Goal: Obtain resource: Download file/media

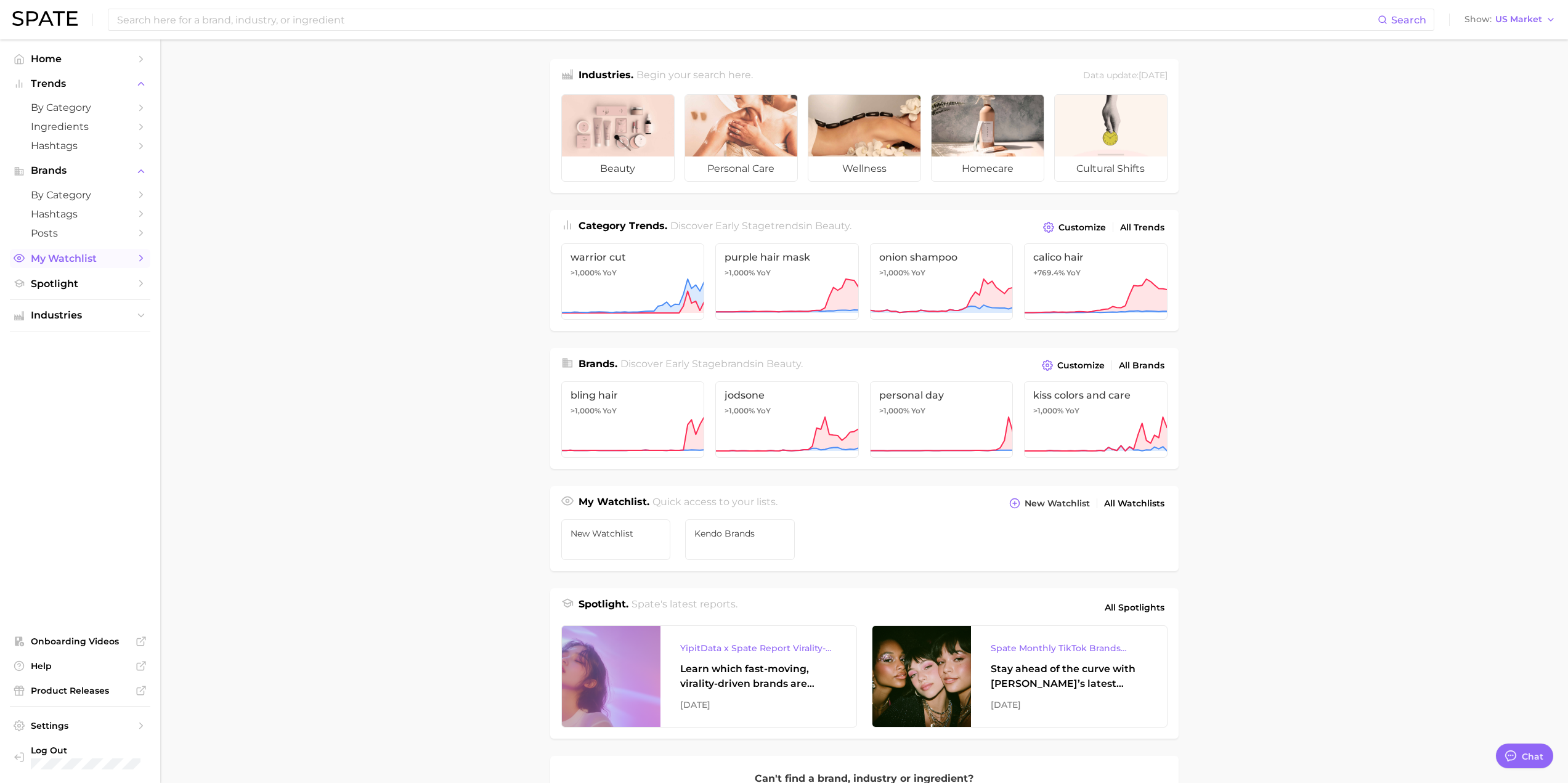
click at [86, 260] on span "My Watchlist" at bounding box center [80, 259] width 98 height 12
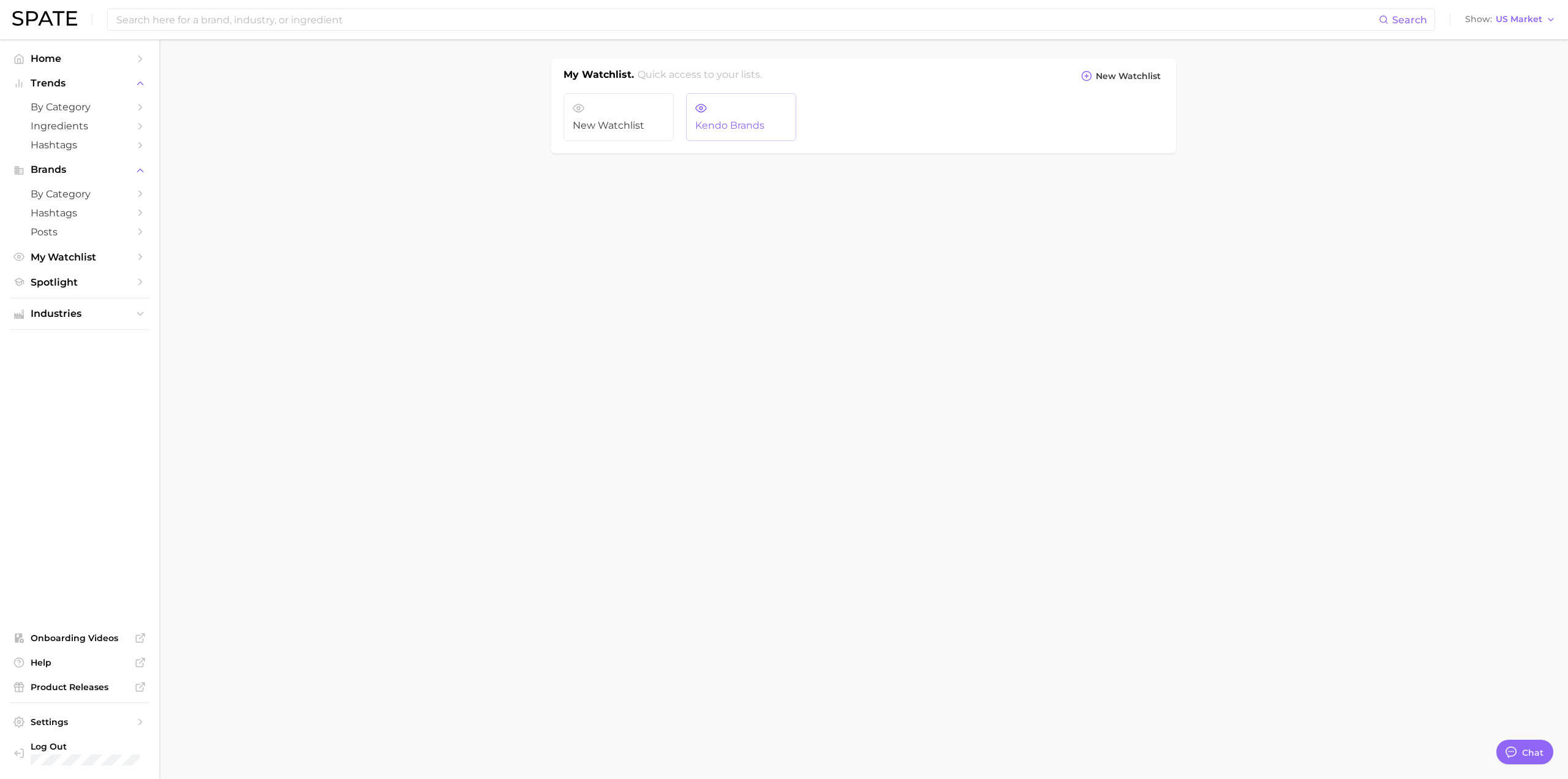
click at [749, 112] on link "Kendo Brands" at bounding box center [741, 116] width 110 height 48
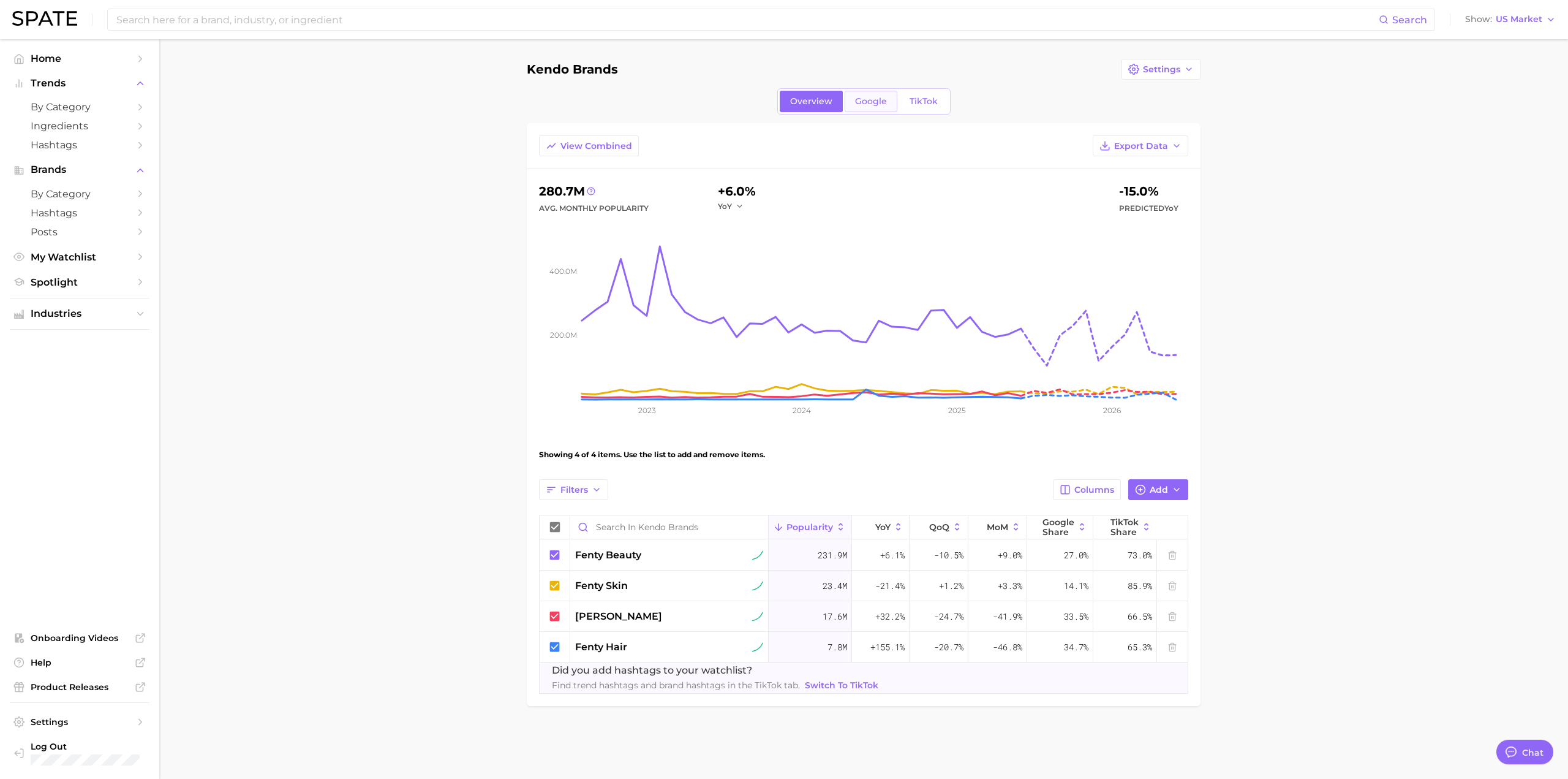
click at [871, 95] on link "Google" at bounding box center [870, 102] width 53 height 22
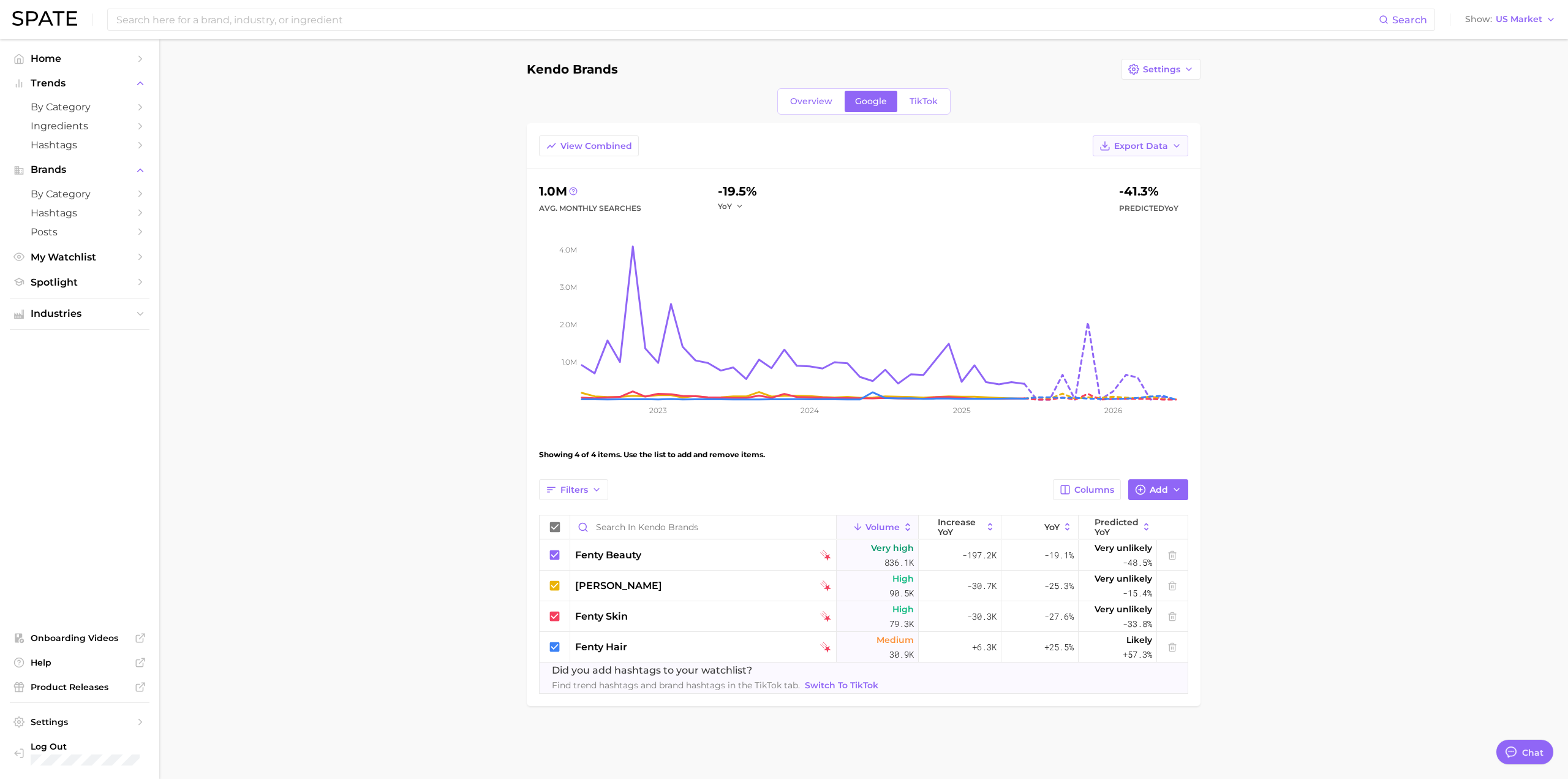
click at [1160, 136] on button "Export Data" at bounding box center [1140, 145] width 95 height 21
click at [1116, 176] on button "Table Data CSV" at bounding box center [1120, 168] width 134 height 22
click at [1146, 146] on span "Export Data" at bounding box center [1141, 146] width 54 height 10
click at [1142, 191] on span "Time Series CSV" at bounding box center [1110, 191] width 72 height 10
click at [455, 420] on main "Kendo Brands Settings Overview Google TikTok View Combined Export Data 1.0m Avg…" at bounding box center [864, 403] width 1408 height 728
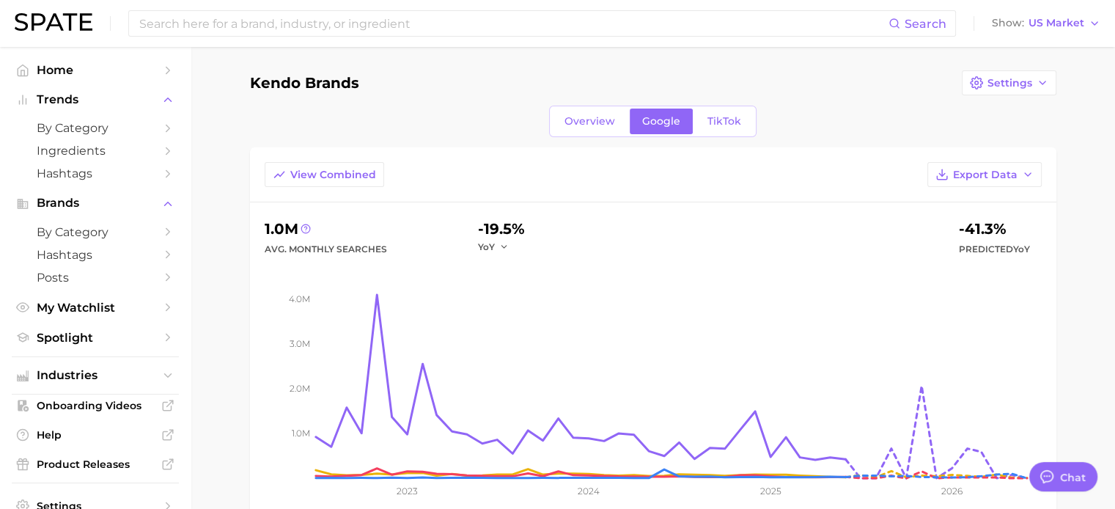
type textarea "x"
